Goal: Information Seeking & Learning: Check status

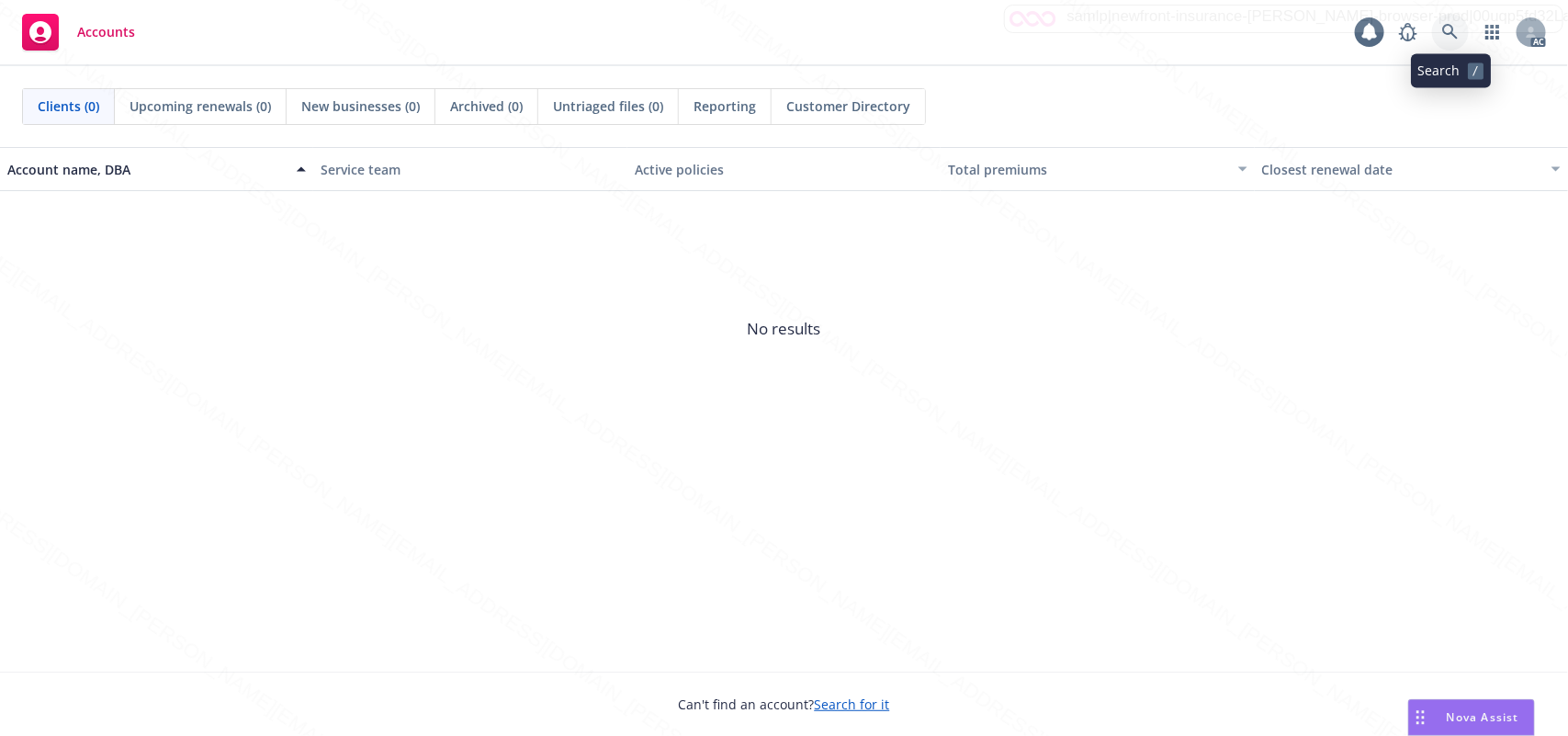
click at [1445, 32] on icon at bounding box center [1450, 32] width 15 height 15
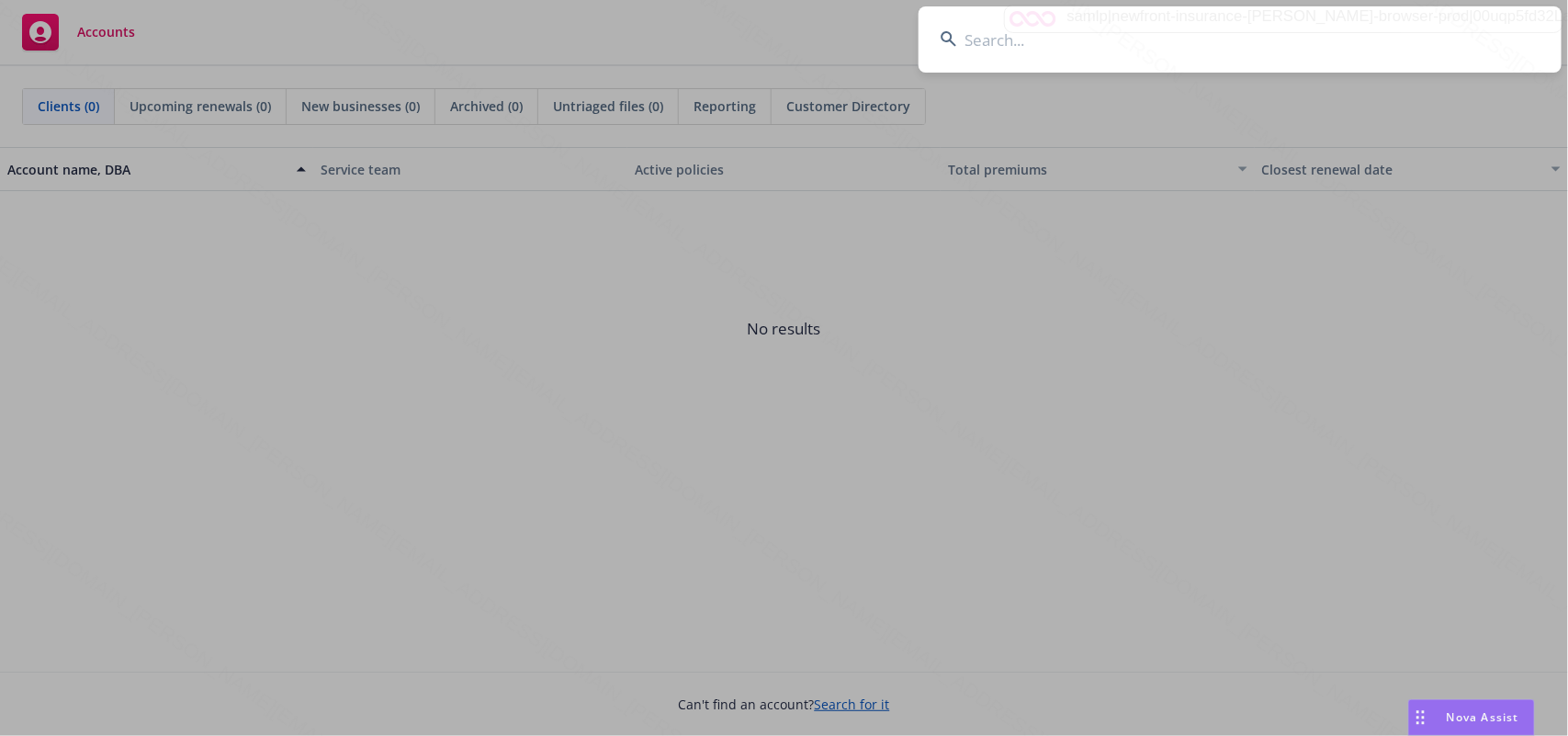
click at [984, 47] on input at bounding box center [1241, 39] width 643 height 66
type input "[PERSON_NAME]"
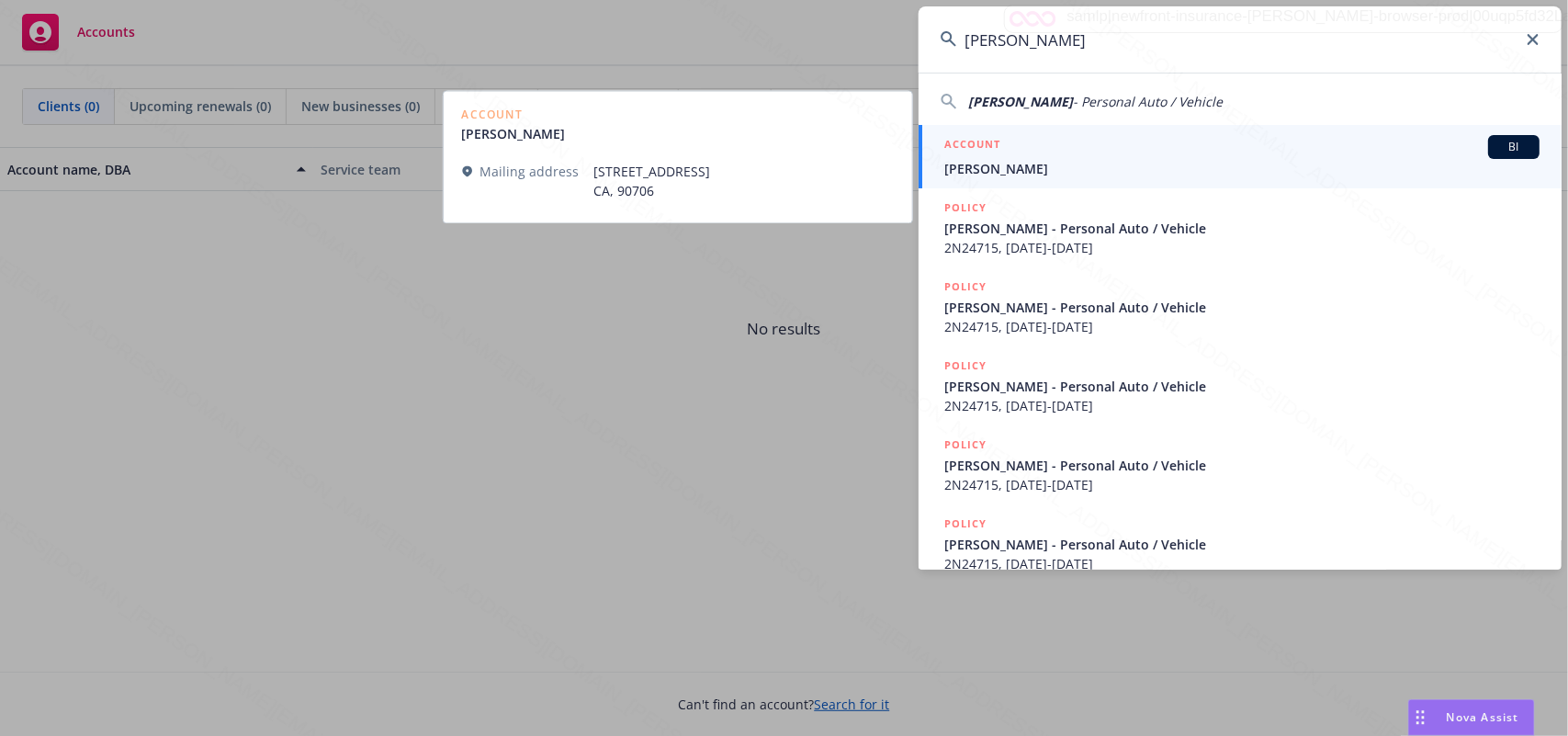
click at [1068, 166] on span "[PERSON_NAME]" at bounding box center [1242, 169] width 595 height 19
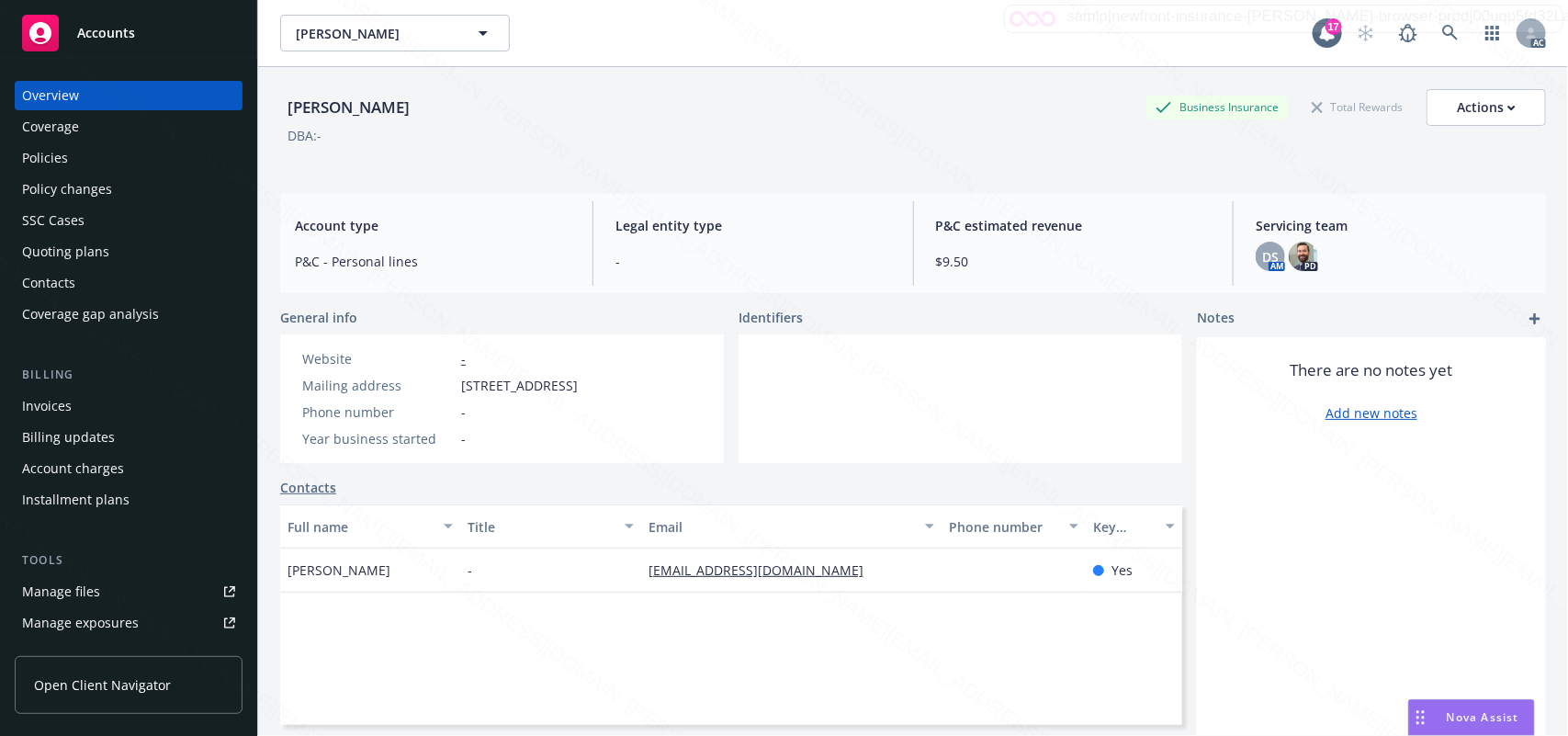
click at [52, 160] on div "Policies" at bounding box center [45, 158] width 46 height 30
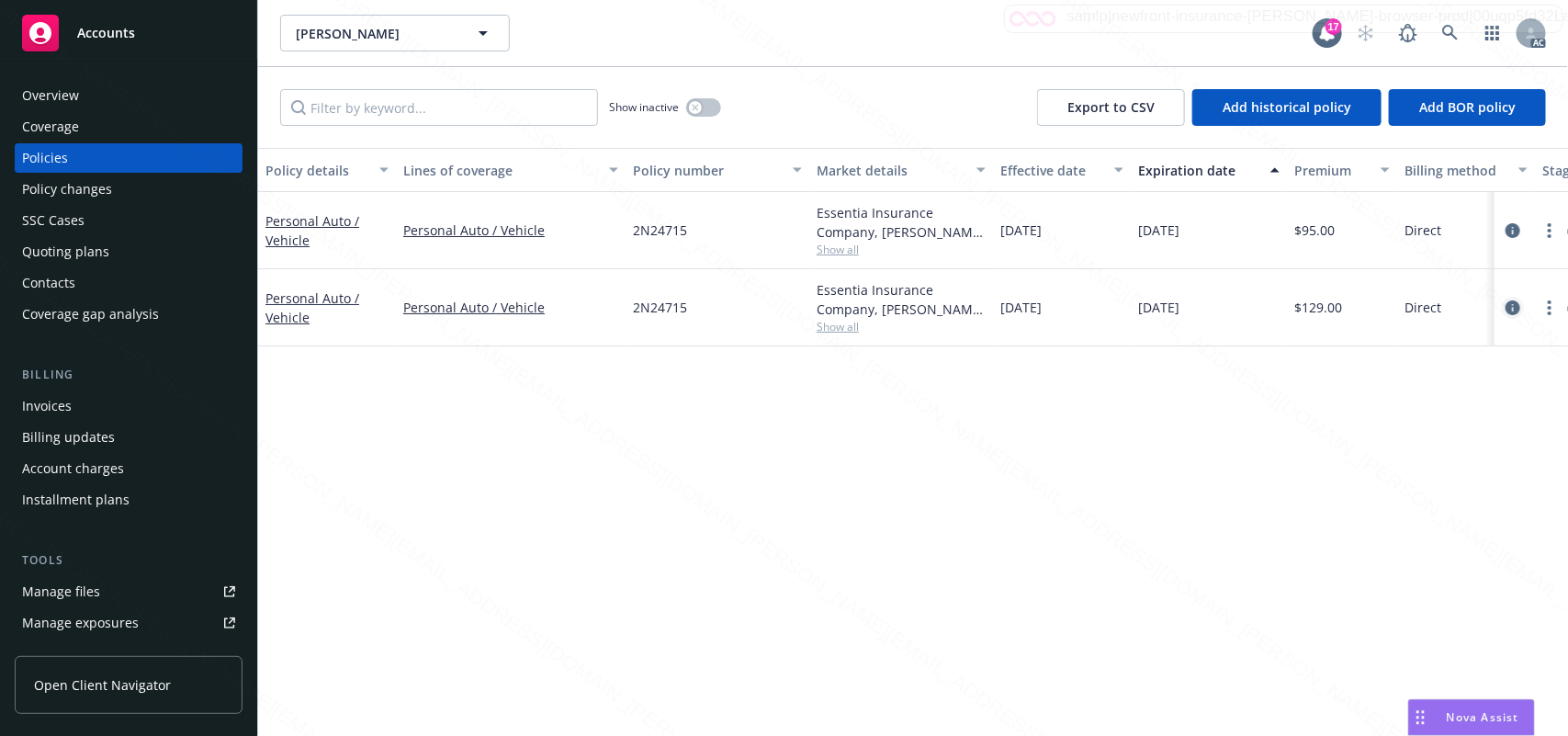
click at [1509, 309] on icon "circleInformation" at bounding box center [1512, 307] width 14 height 14
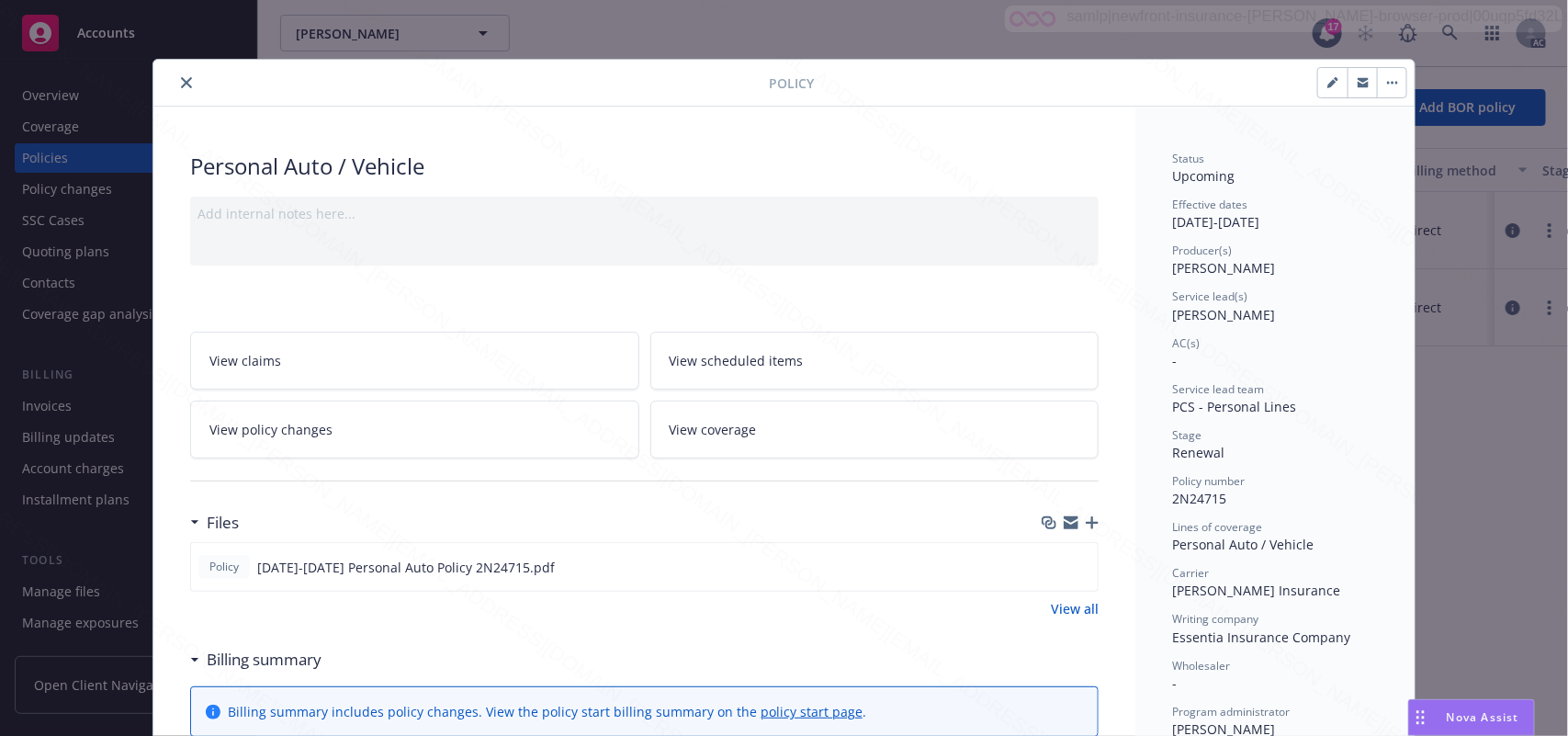
click at [829, 361] on link "View scheduled items" at bounding box center [875, 360] width 449 height 58
click at [728, 441] on link "View coverage" at bounding box center [875, 429] width 449 height 58
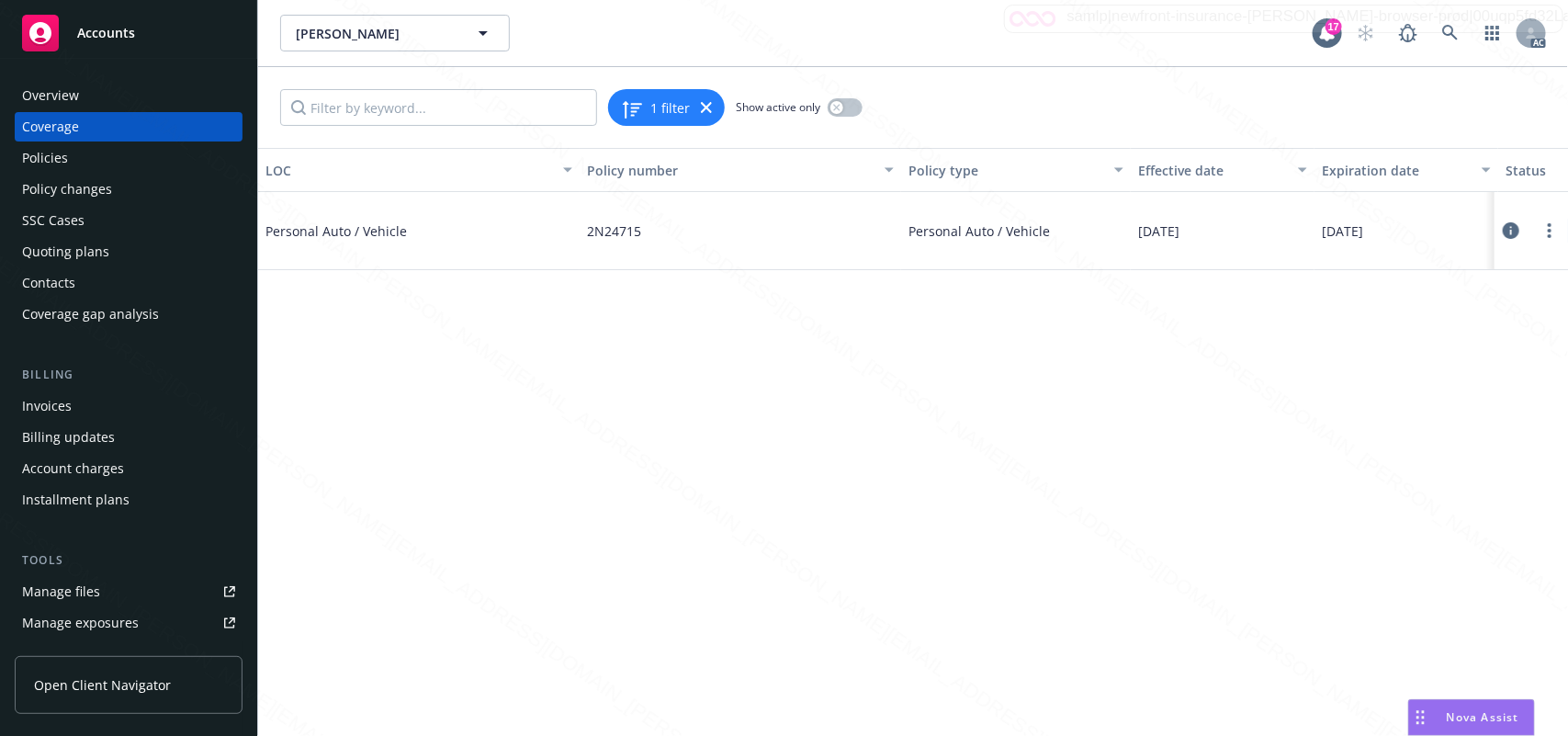
click at [1507, 231] on icon at bounding box center [1510, 231] width 16 height 16
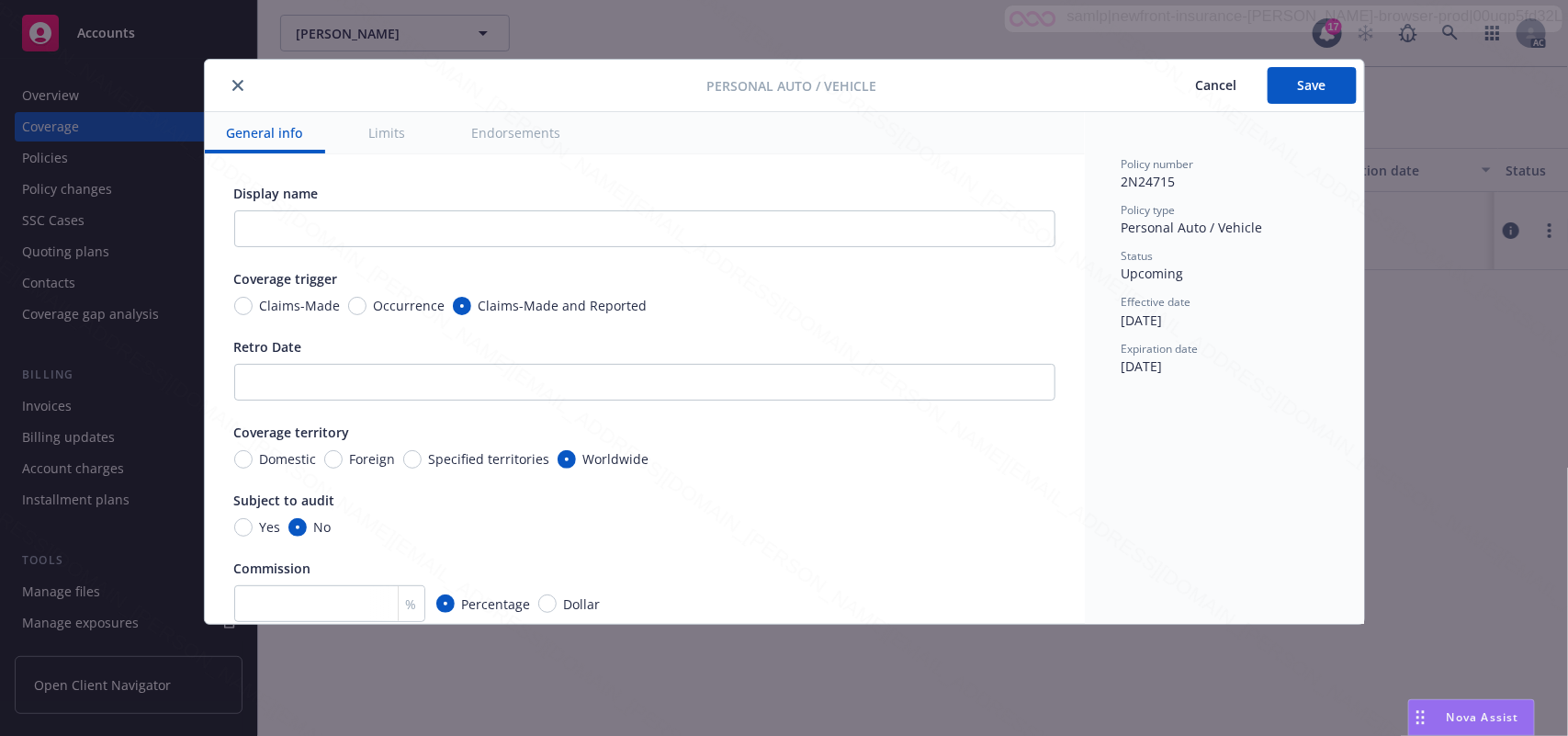
click at [520, 127] on button "Endorsements" at bounding box center [517, 133] width 133 height 41
type textarea "x"
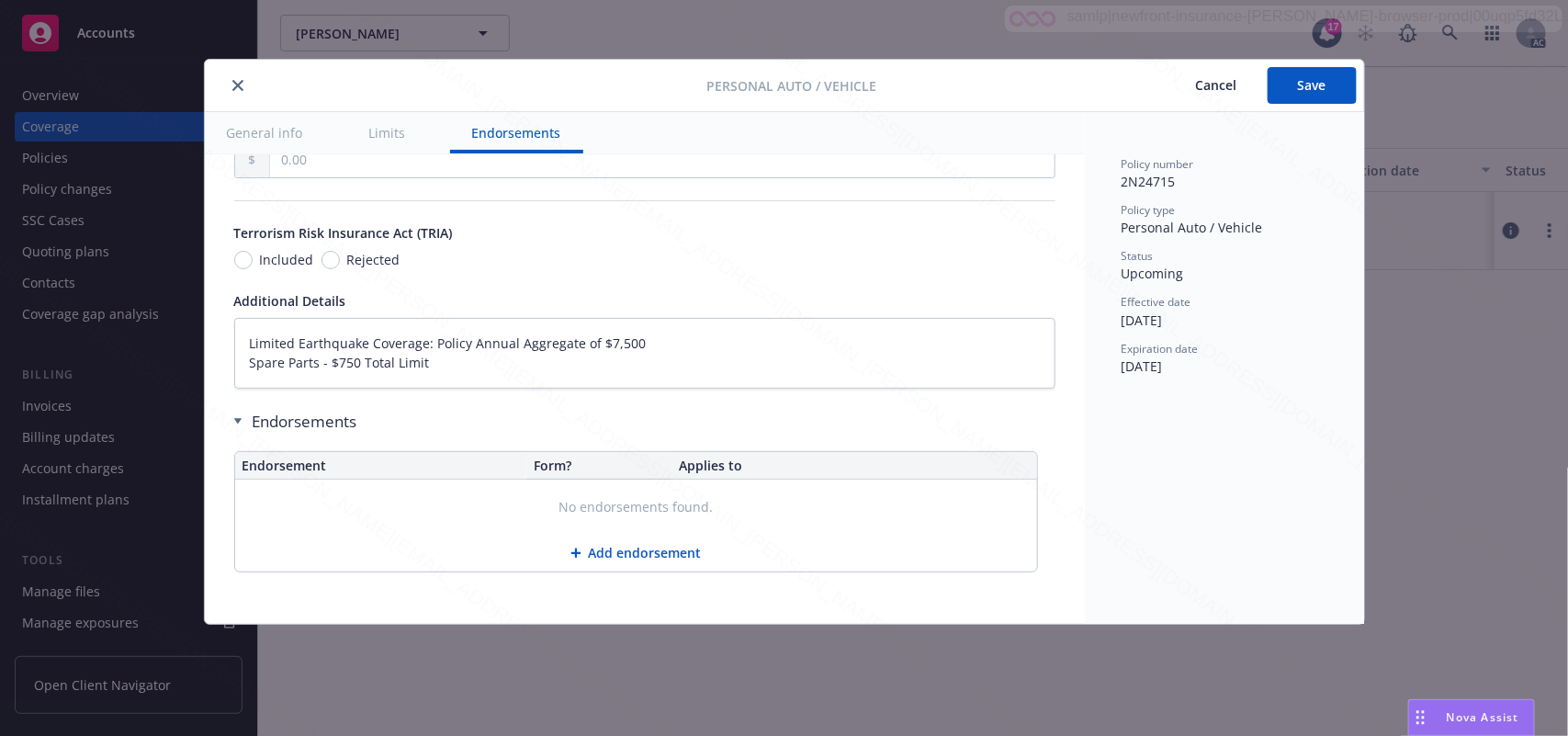
click at [235, 85] on icon "close" at bounding box center [237, 85] width 11 height 11
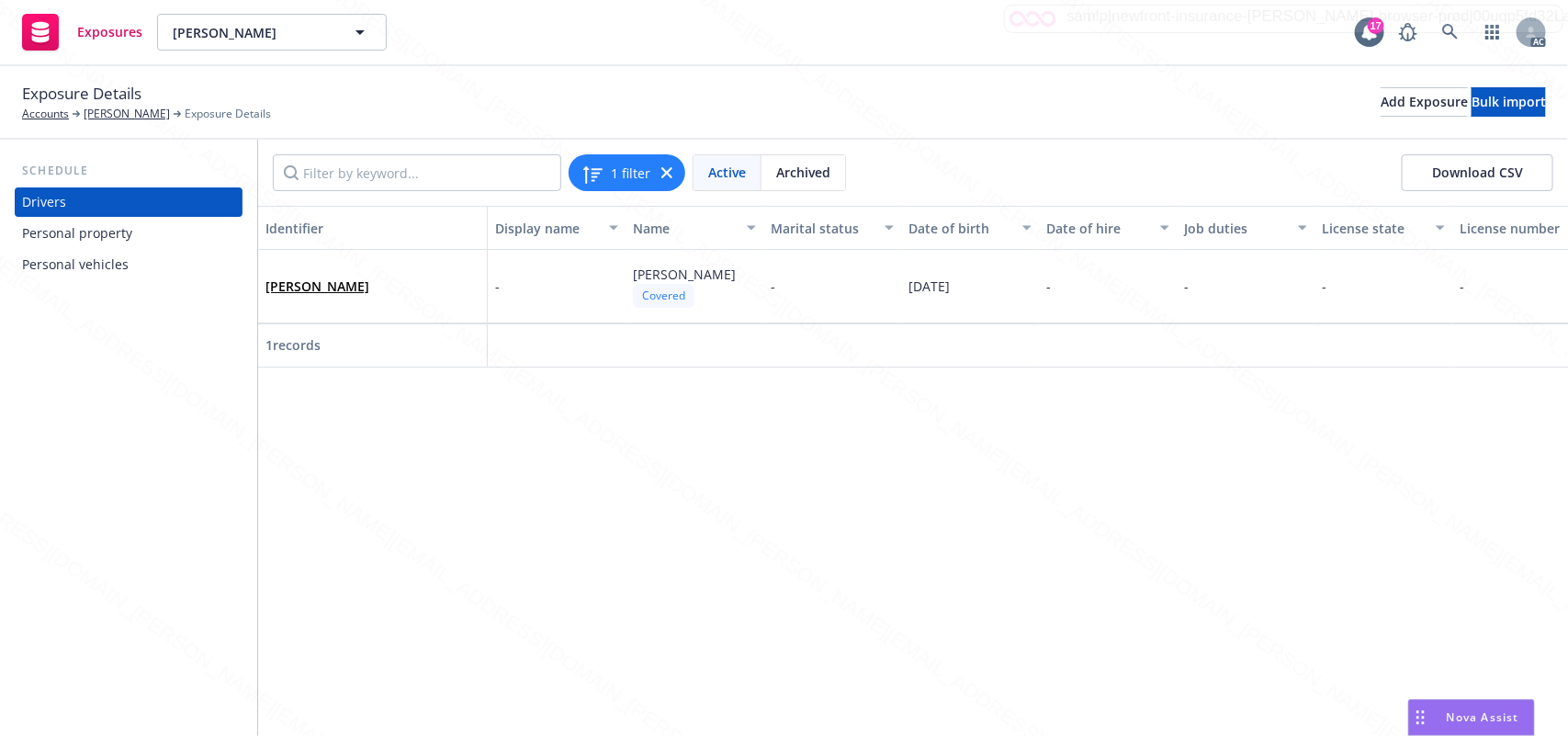
click at [117, 272] on div "Personal vehicles" at bounding box center [75, 264] width 107 height 30
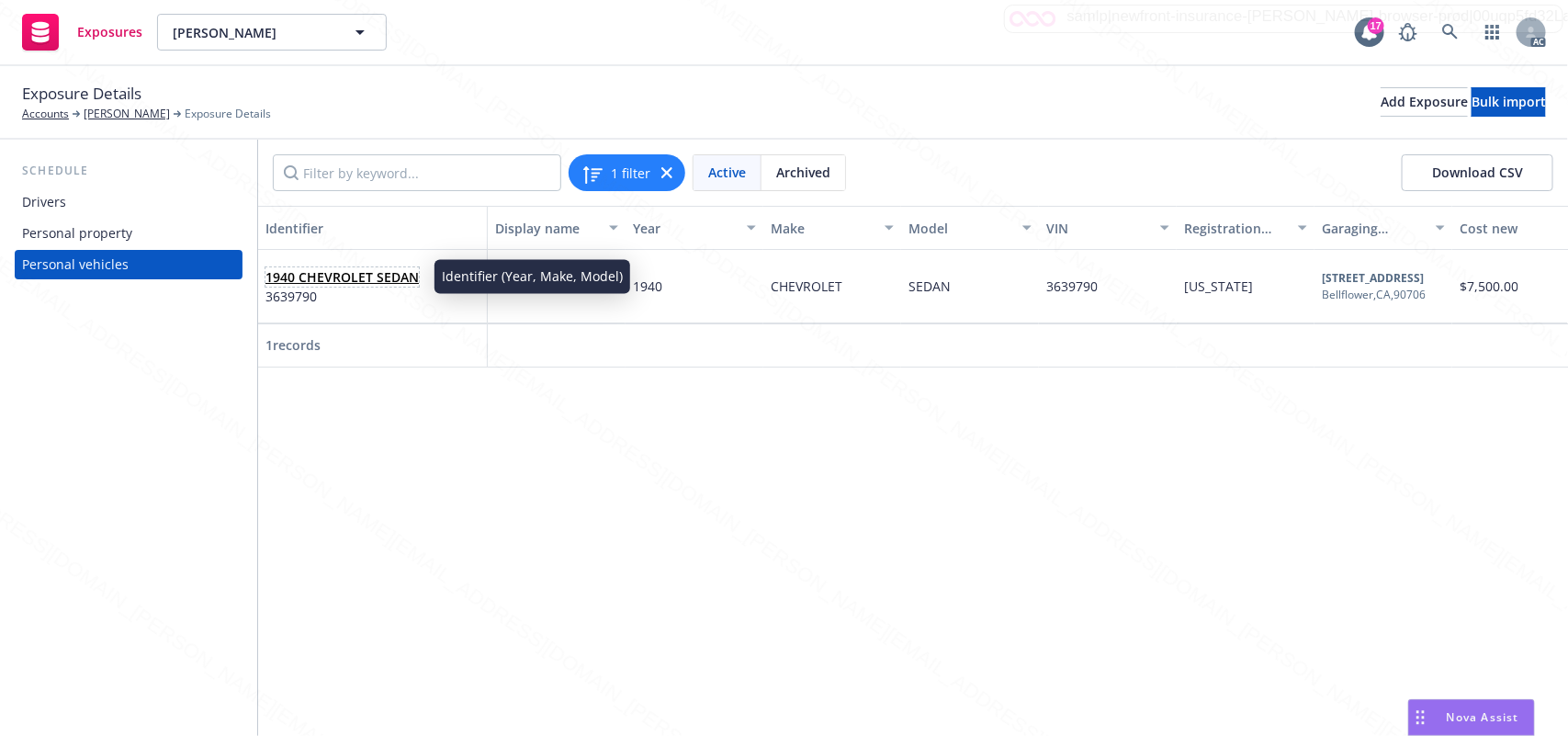
click at [373, 268] on link "1940 CHEVROLET SEDAN" at bounding box center [343, 277] width 154 height 17
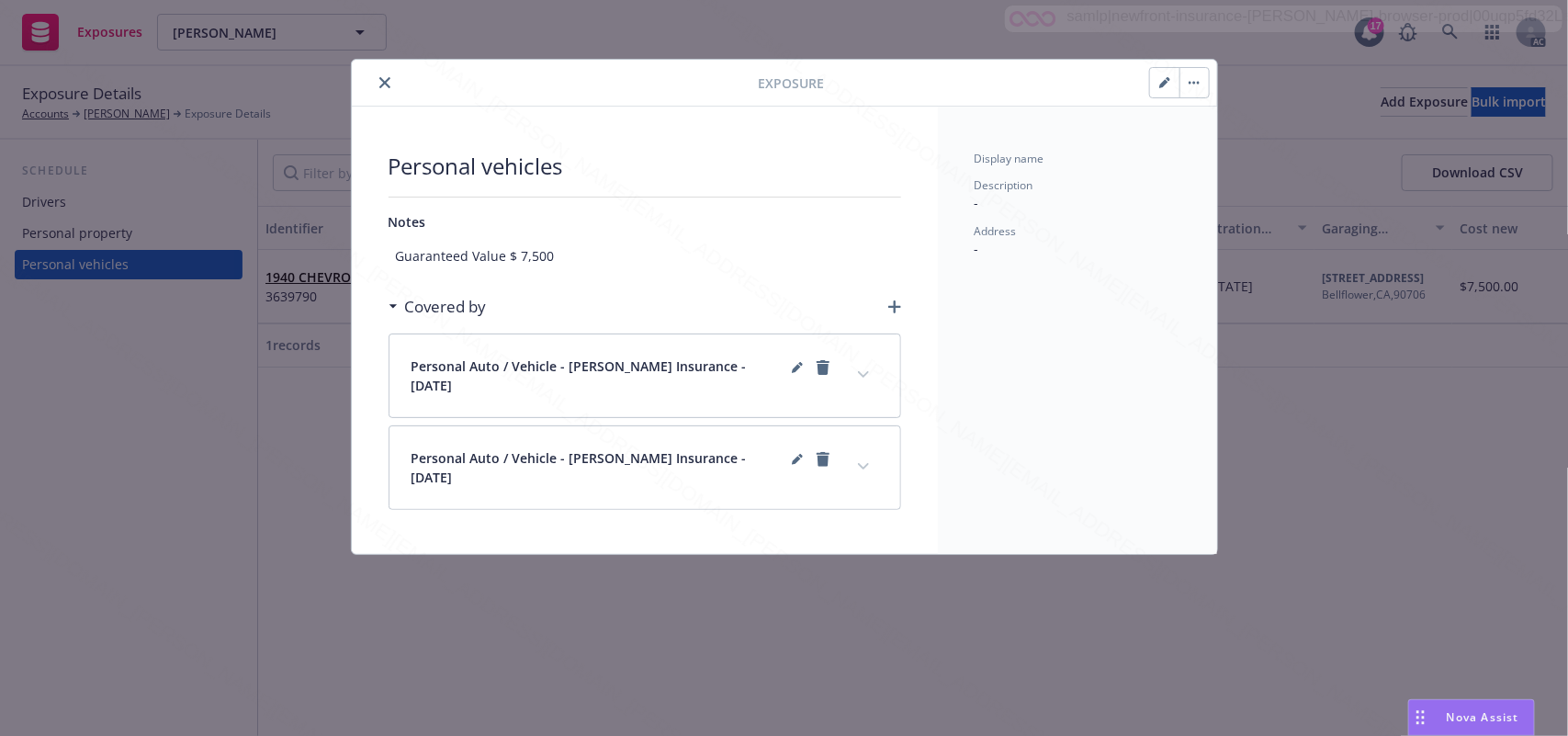
click at [383, 89] on button "close" at bounding box center [384, 83] width 22 height 22
